Goal: Information Seeking & Learning: Learn about a topic

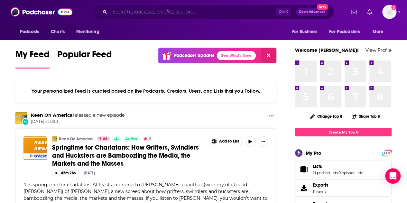
click at [159, 11] on input "Search podcasts, credits, & more..." at bounding box center [193, 12] width 166 height 10
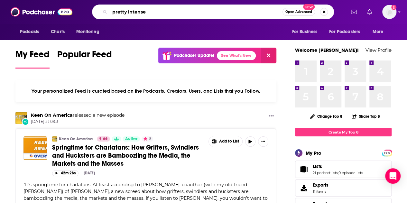
type input "pretty intense"
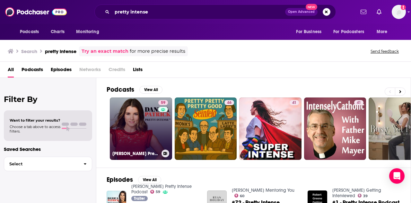
click at [137, 104] on link "59 [PERSON_NAME] Pretty Intense Podcast" at bounding box center [141, 128] width 62 height 62
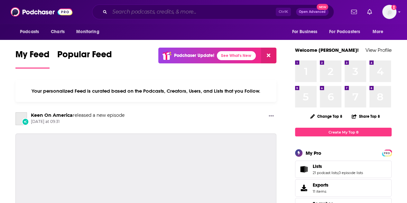
click at [158, 10] on input "Search podcasts, credits, & more..." at bounding box center [193, 12] width 166 height 10
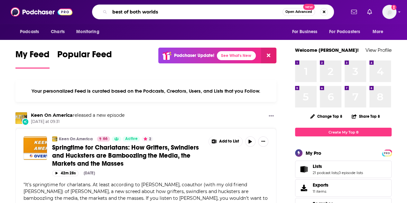
type input "best of both worlds"
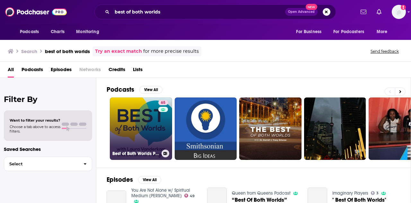
click at [143, 119] on link "65 Best of Both Worlds Podcast" at bounding box center [141, 128] width 62 height 62
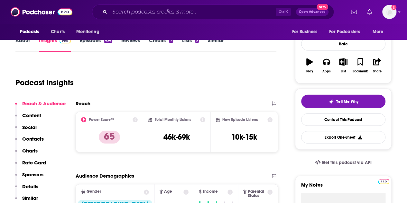
scroll to position [85, 0]
click at [161, 13] on input "Search podcasts, credits, & more..." at bounding box center [193, 12] width 166 height 10
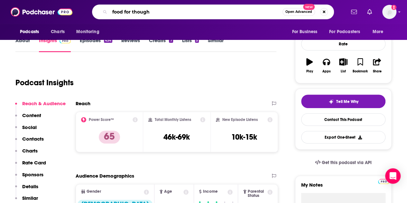
type input "food for thought"
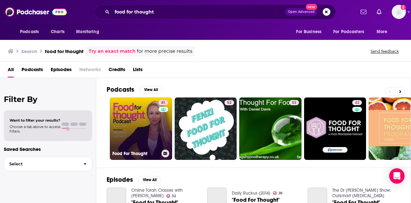
click at [140, 123] on link "61 Food For Thought" at bounding box center [141, 128] width 62 height 62
